Goal: Task Accomplishment & Management: Use online tool/utility

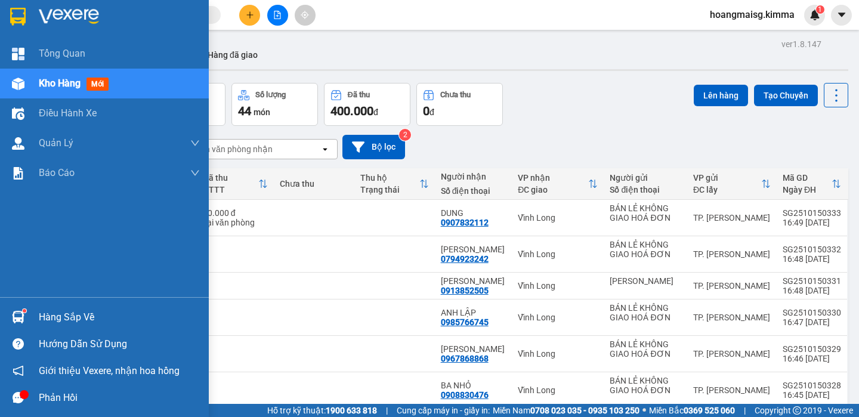
click at [64, 84] on span "Kho hàng" at bounding box center [60, 83] width 42 height 11
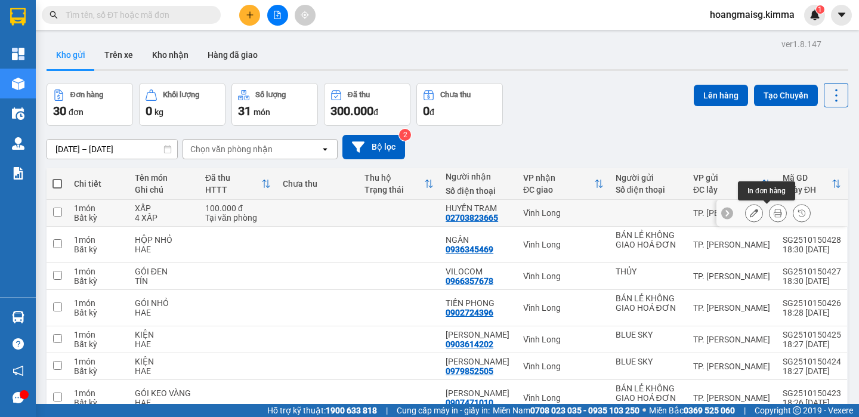
click at [770, 212] on button at bounding box center [778, 213] width 17 height 21
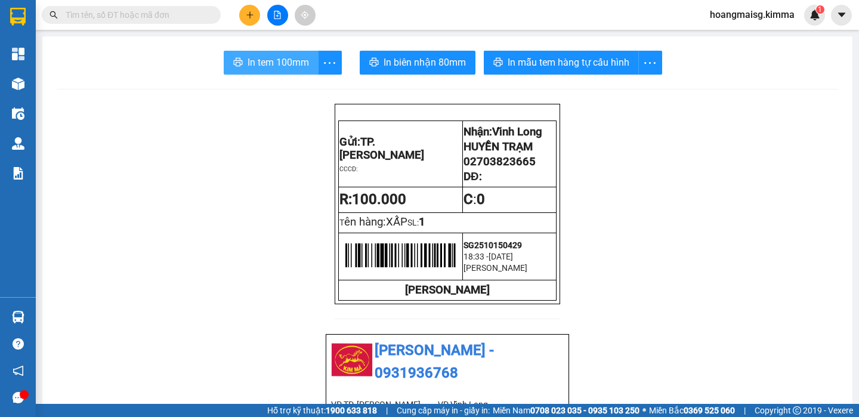
drag, startPoint x: 280, startPoint y: 62, endPoint x: 246, endPoint y: 122, distance: 68.4
click at [279, 62] on span "In tem 100mm" at bounding box center [278, 62] width 61 height 15
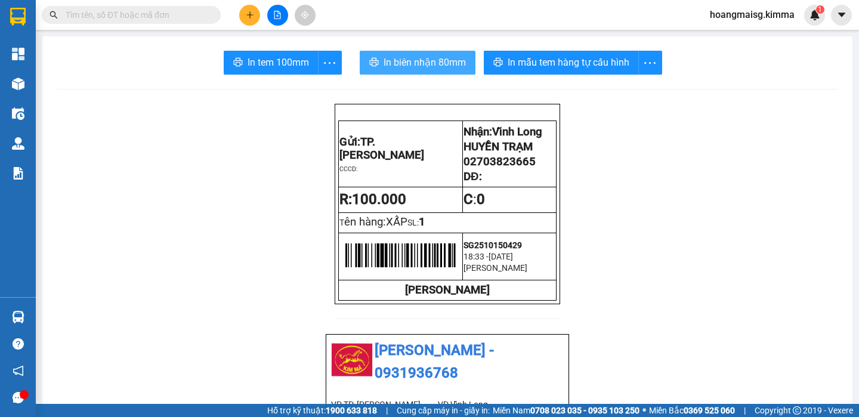
click at [403, 59] on span "In biên nhận 80mm" at bounding box center [425, 62] width 82 height 15
